Goal: Information Seeking & Learning: Check status

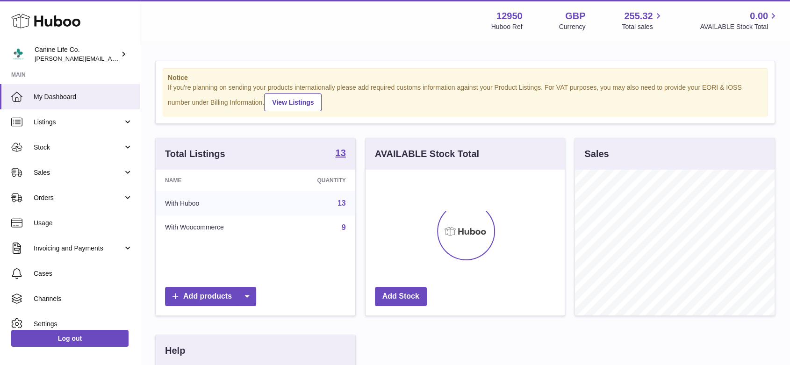
scroll to position [146, 202]
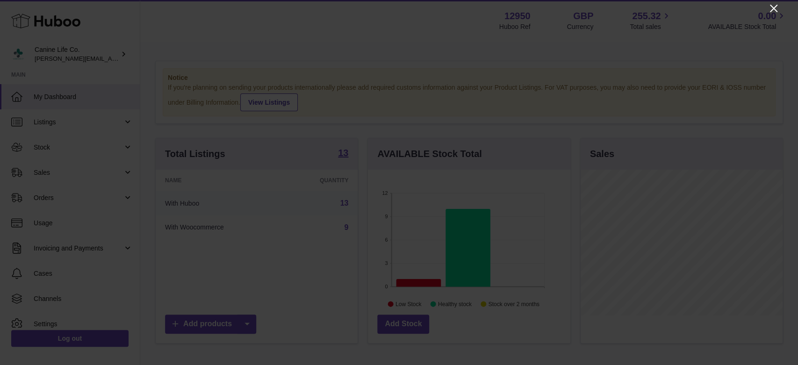
click at [770, 8] on icon "Close" at bounding box center [773, 8] width 11 height 11
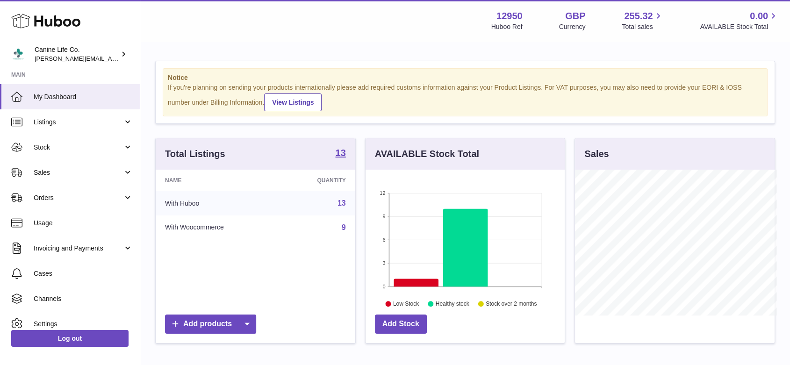
scroll to position [467055, 467002]
click at [54, 177] on span "Sales" at bounding box center [78, 172] width 89 height 9
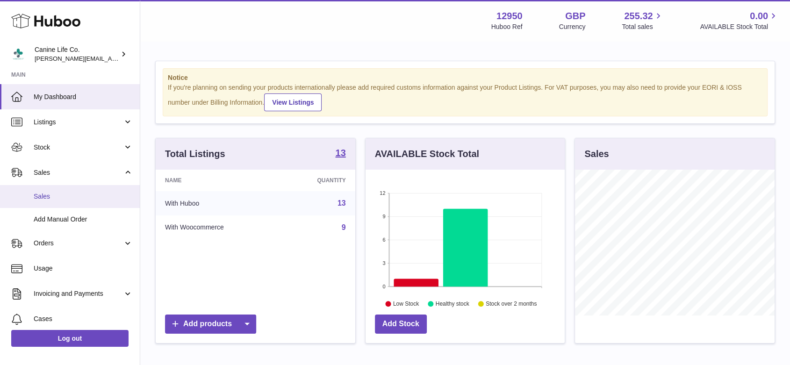
click at [58, 199] on span "Sales" at bounding box center [83, 196] width 99 height 9
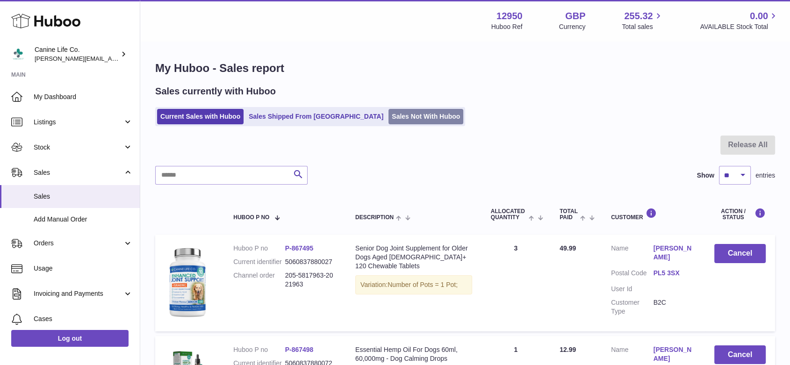
click at [388, 121] on link "Sales Not With Huboo" at bounding box center [425, 116] width 75 height 15
